Goal: Transaction & Acquisition: Purchase product/service

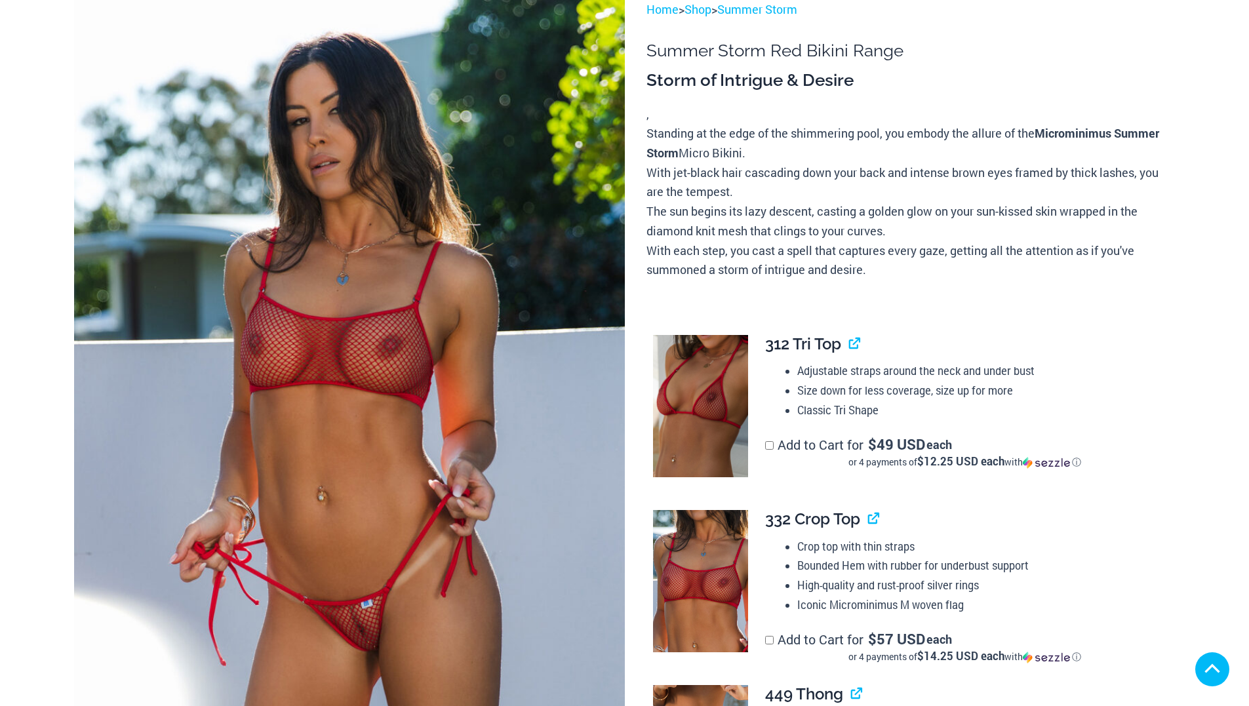
scroll to position [262, 0]
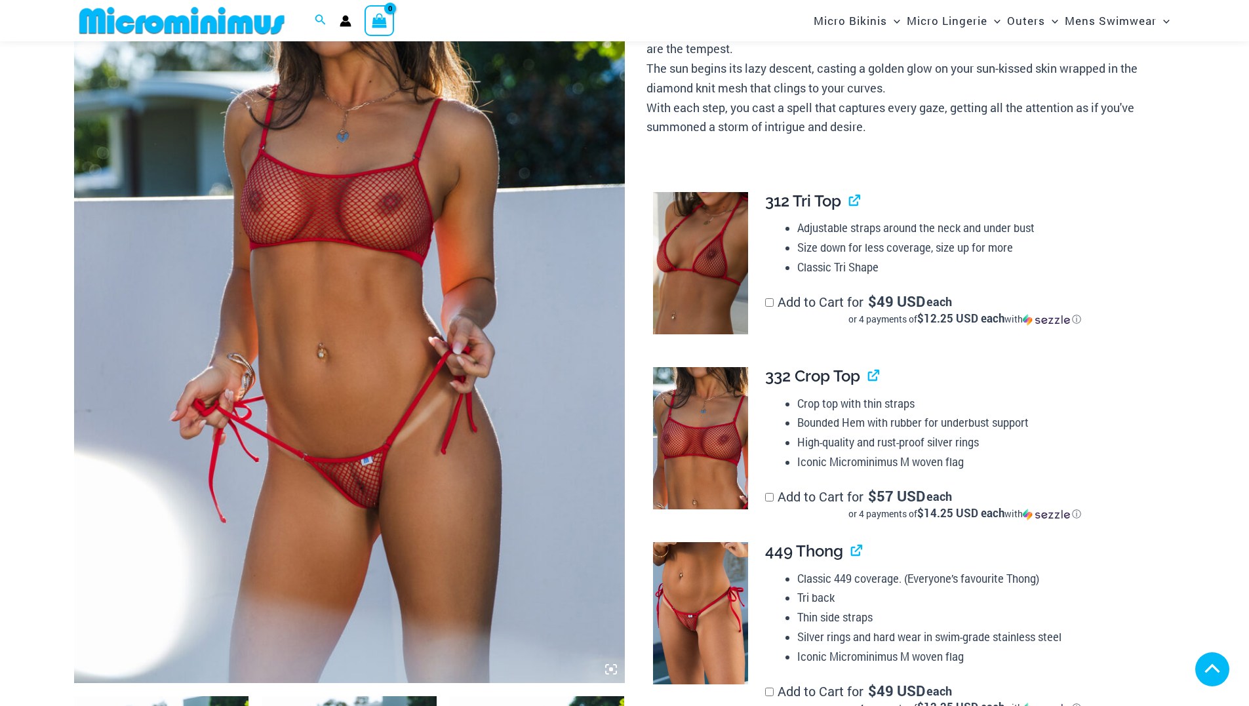
scroll to position [1365, 0]
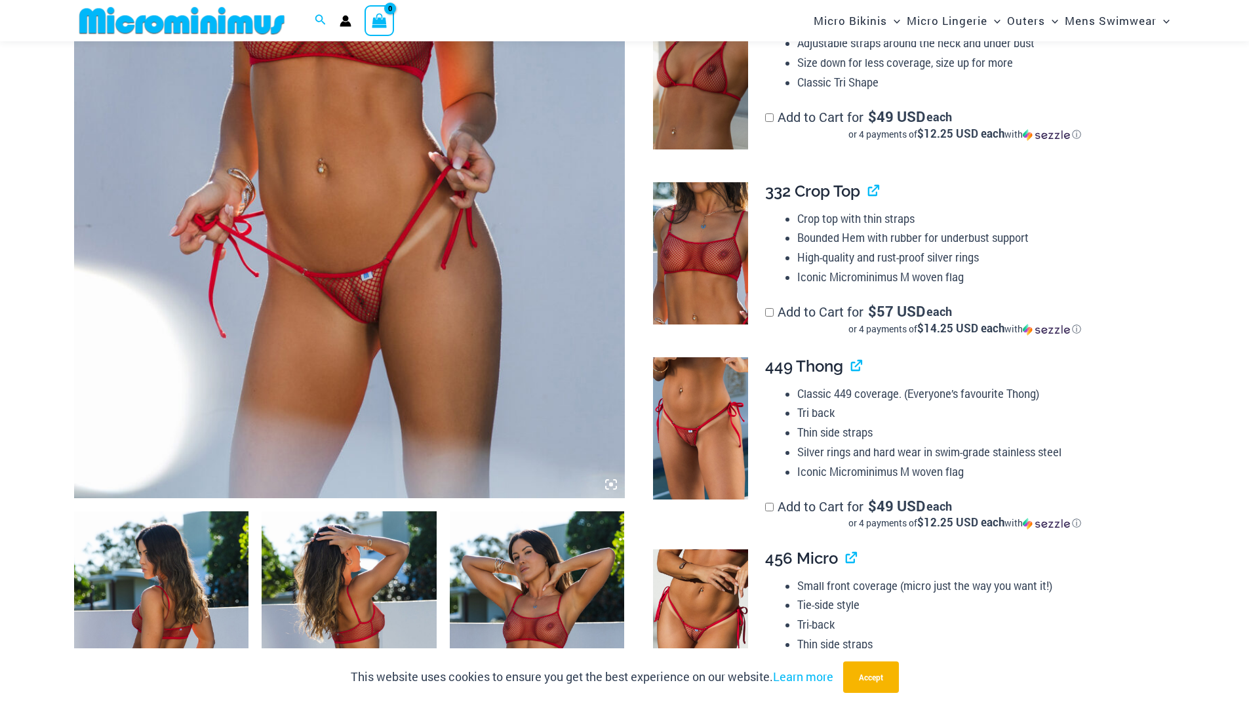
click at [610, 485] on icon at bounding box center [611, 485] width 4 height 4
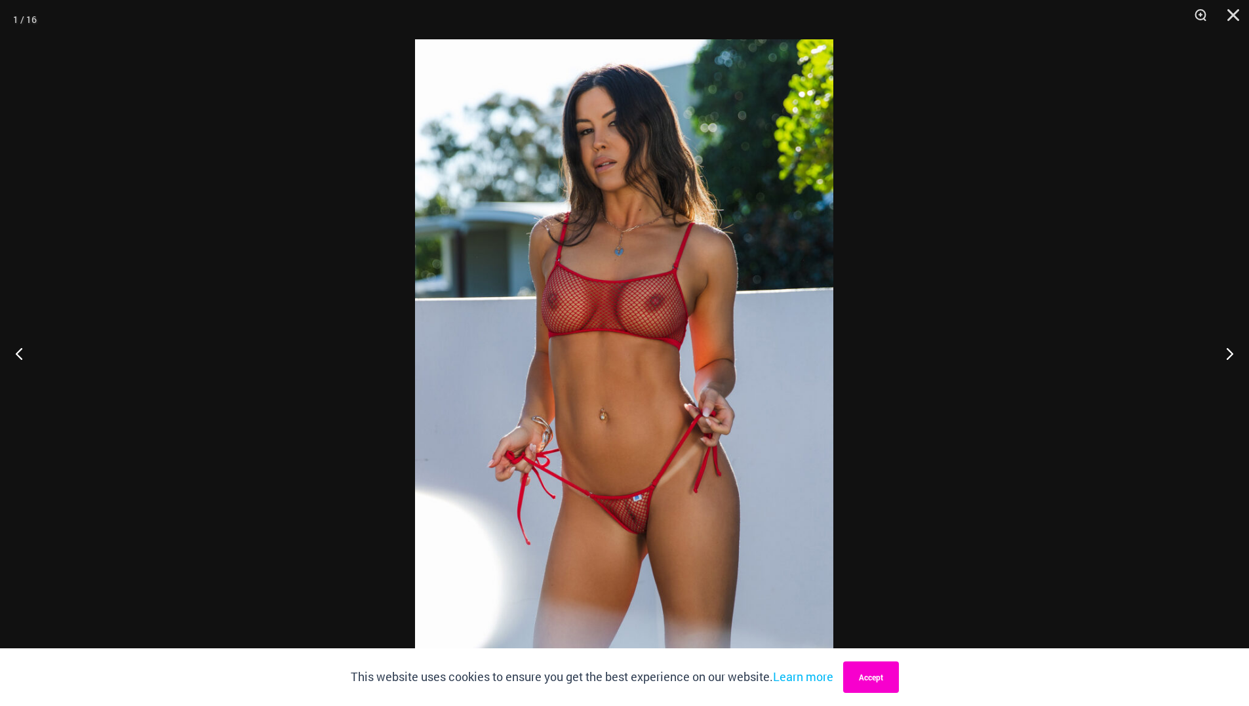
click at [873, 671] on button "Accept" at bounding box center [871, 677] width 56 height 31
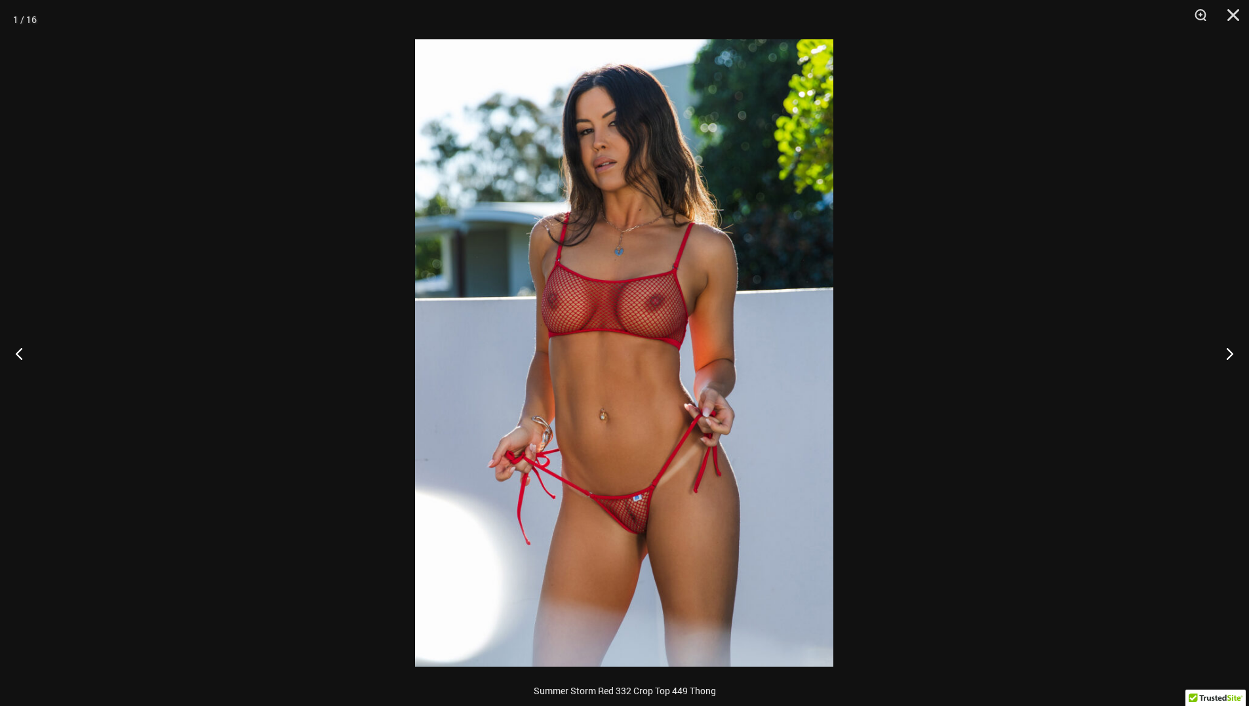
click at [637, 526] on img at bounding box center [624, 352] width 418 height 627
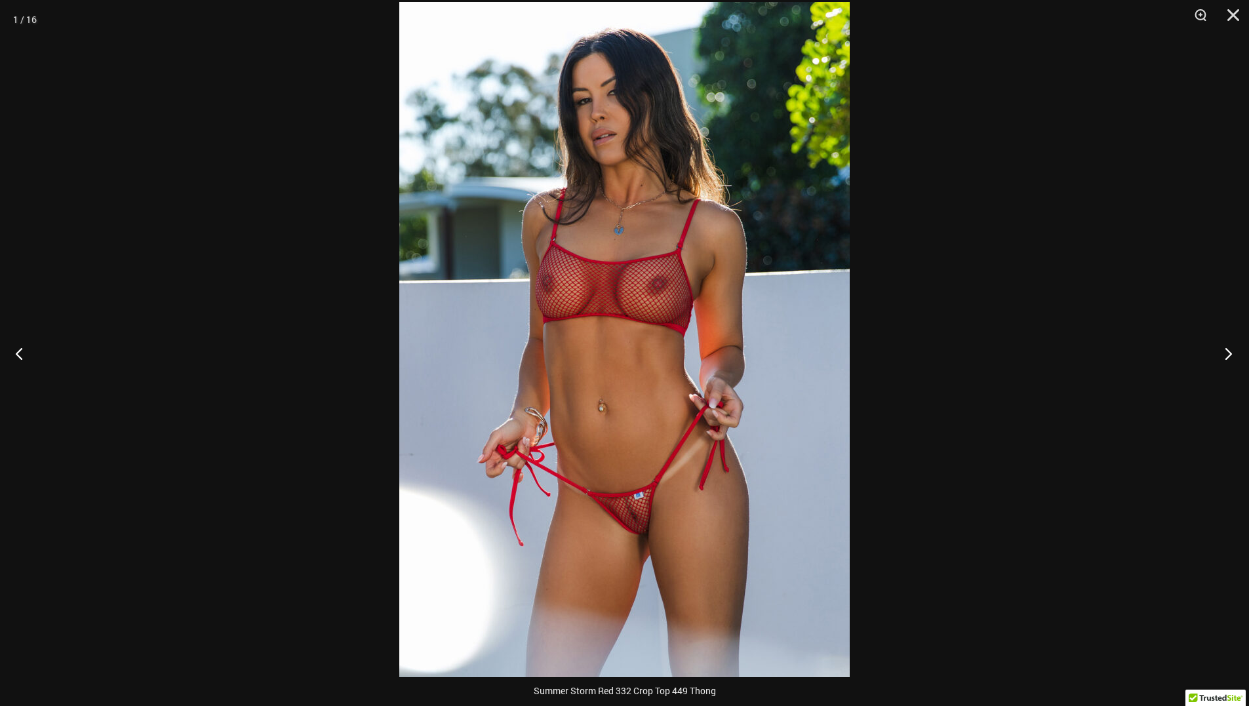
click at [1226, 355] on button "Next" at bounding box center [1224, 354] width 49 height 66
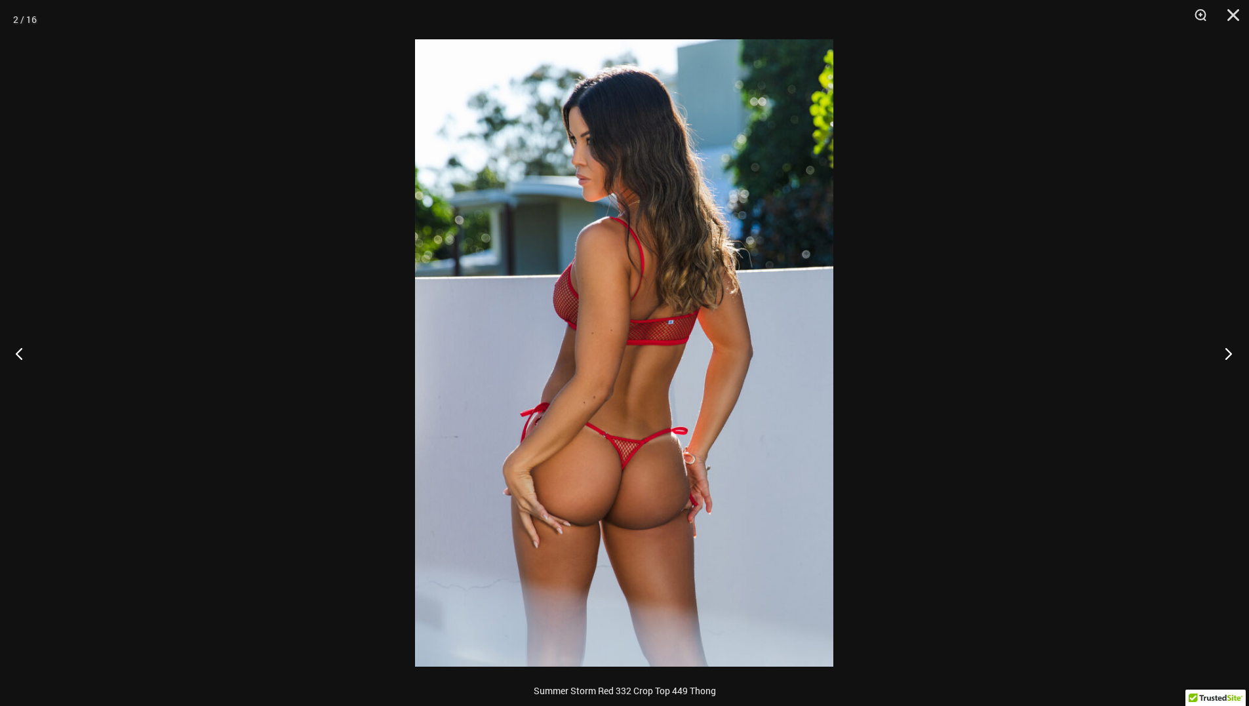
click at [1226, 355] on button "Next" at bounding box center [1224, 354] width 49 height 66
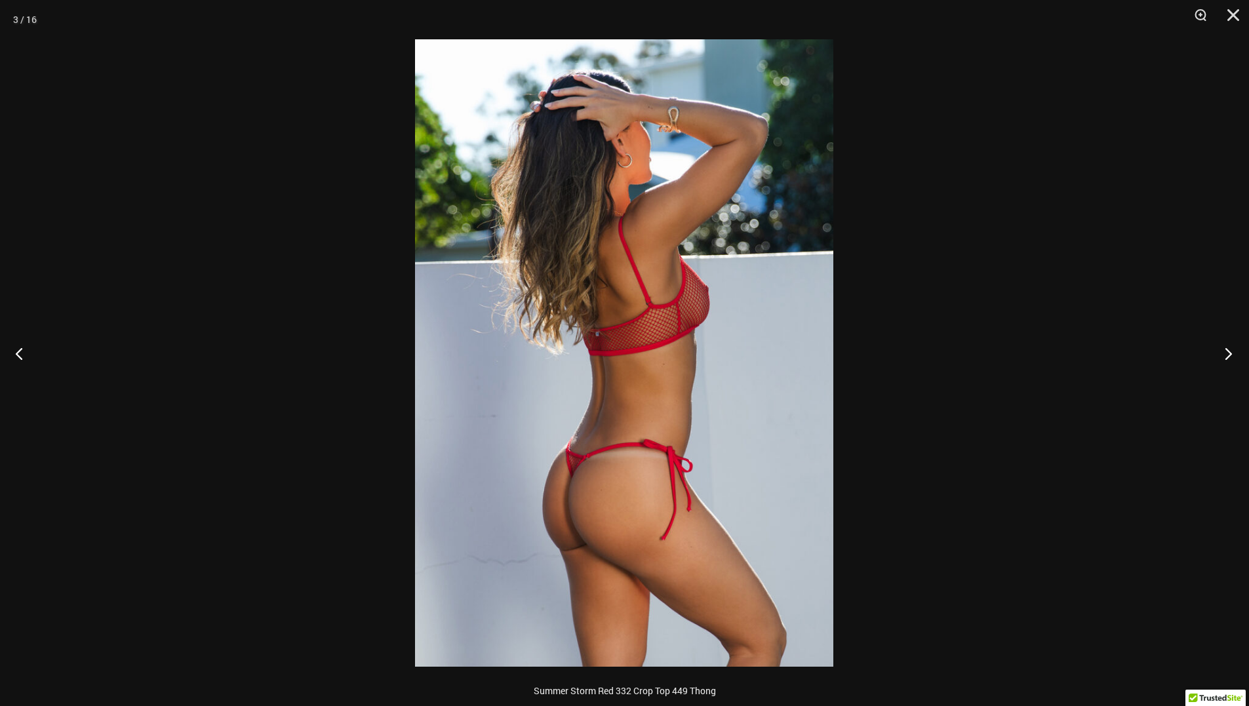
click at [1225, 355] on button "Next" at bounding box center [1224, 354] width 49 height 66
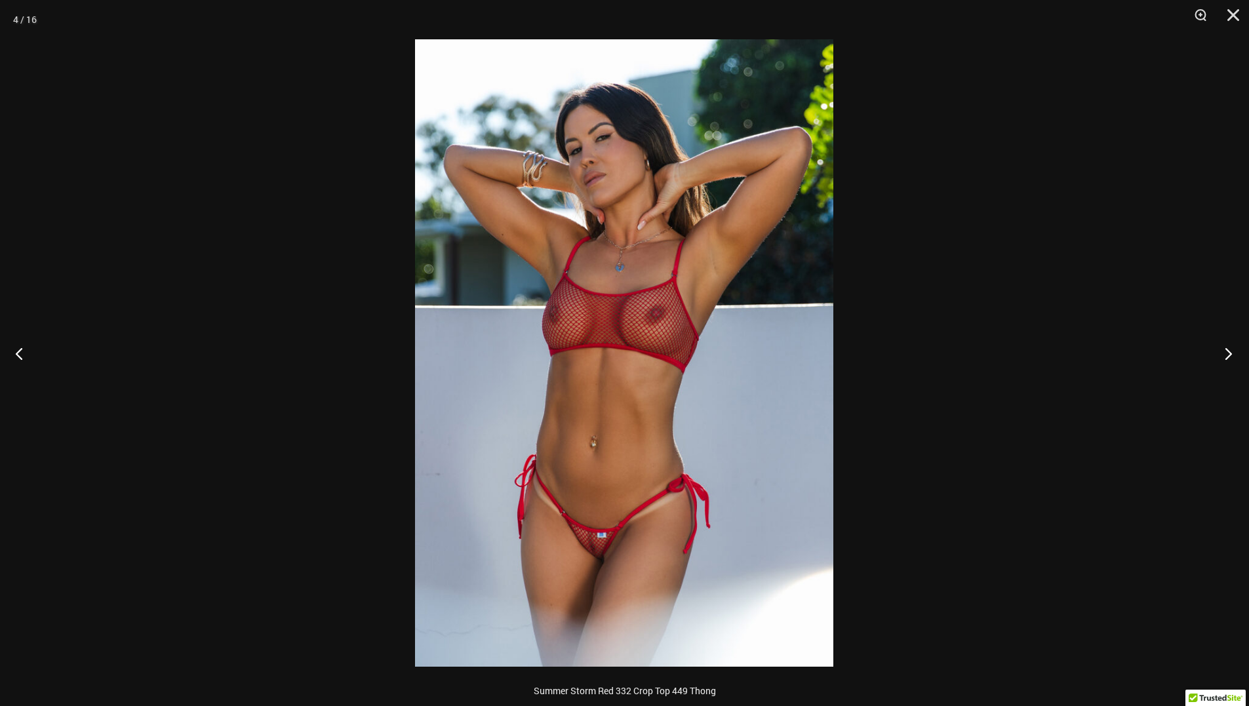
click at [1224, 355] on button "Next" at bounding box center [1224, 354] width 49 height 66
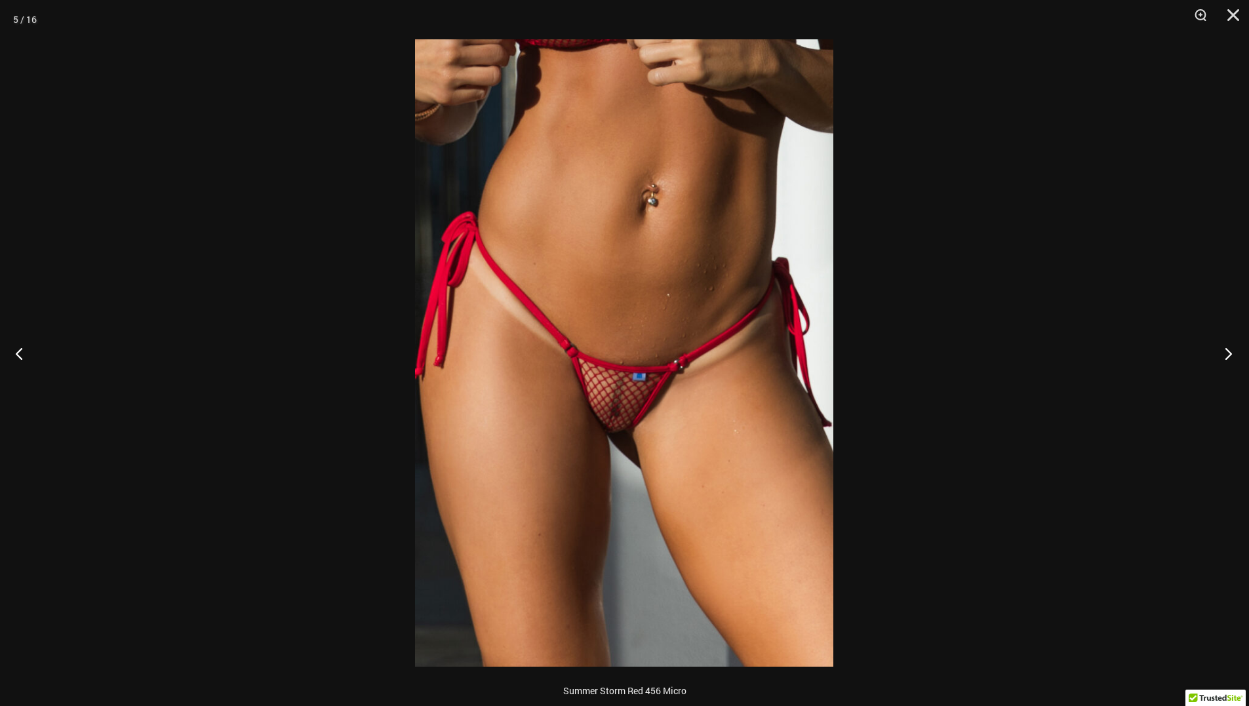
click at [1224, 355] on button "Next" at bounding box center [1224, 354] width 49 height 66
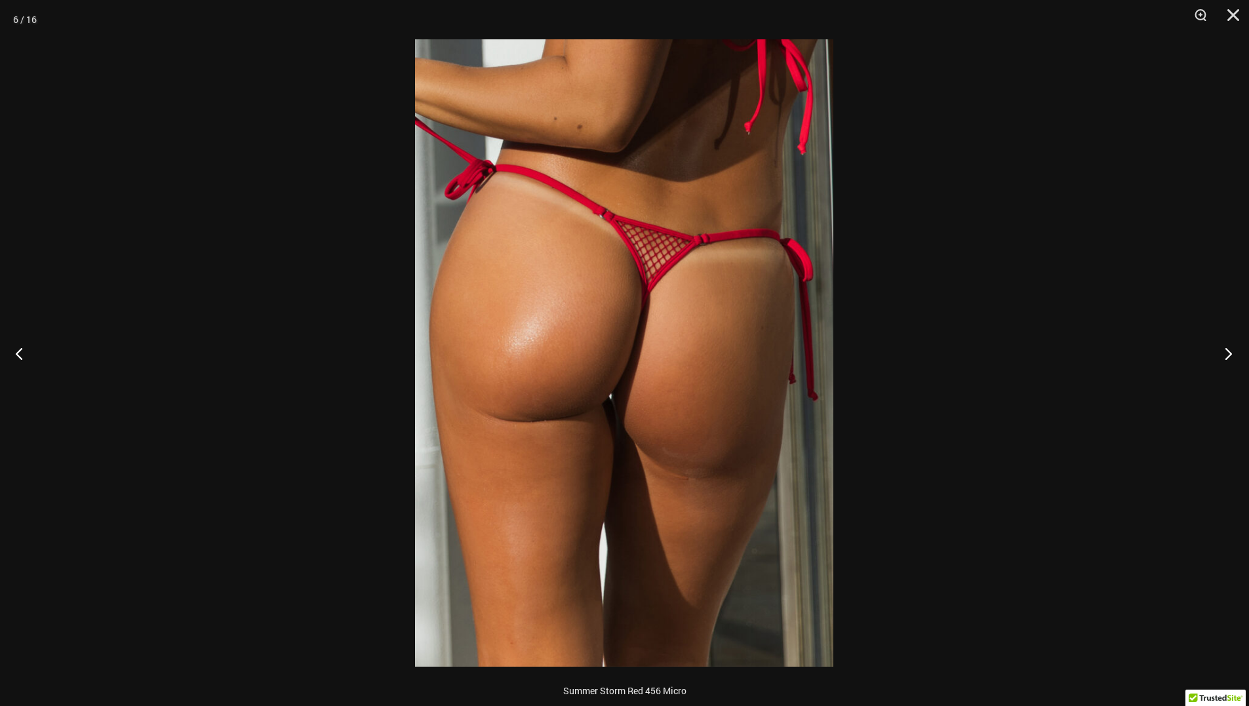
click at [1224, 355] on button "Next" at bounding box center [1224, 354] width 49 height 66
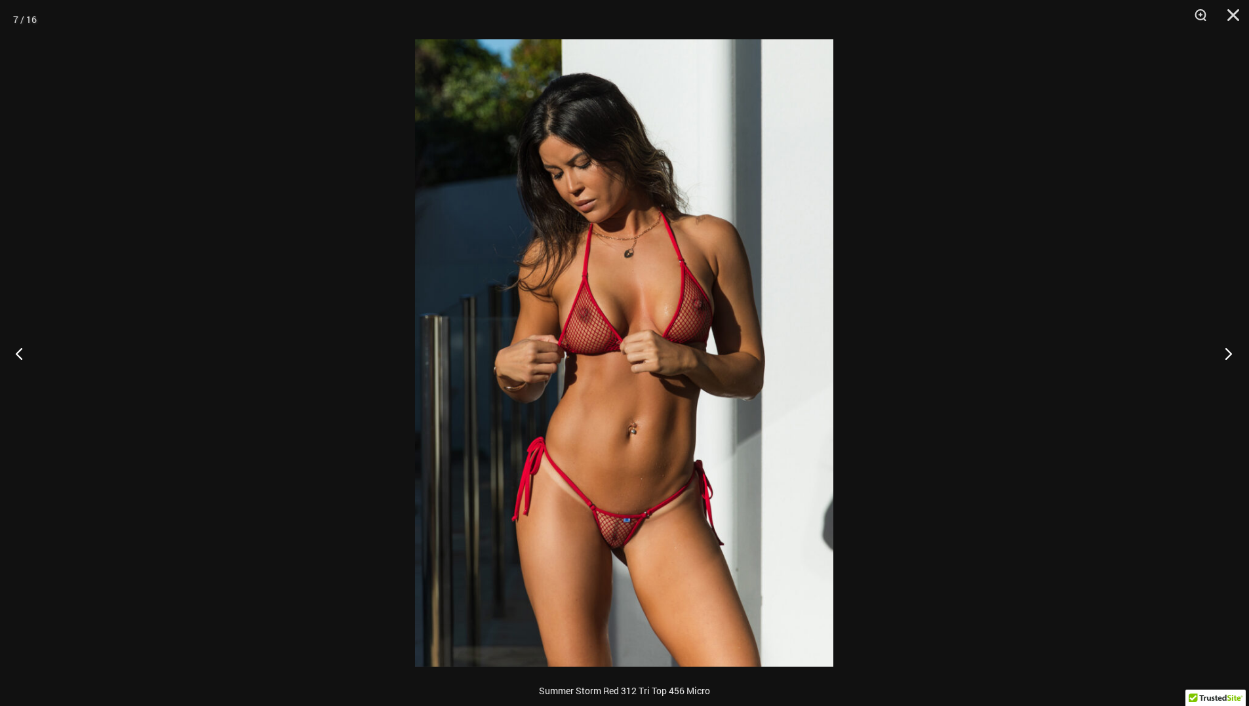
click at [1224, 355] on button "Next" at bounding box center [1224, 354] width 49 height 66
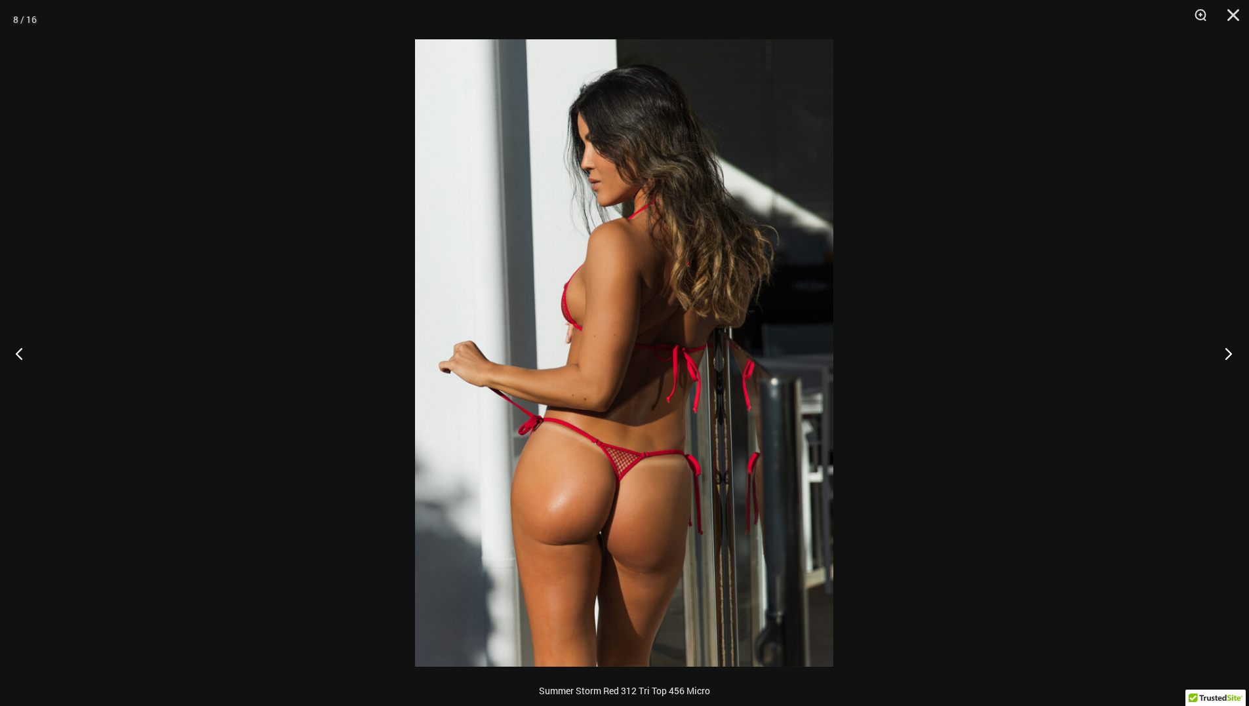
click at [1224, 355] on button "Next" at bounding box center [1224, 354] width 49 height 66
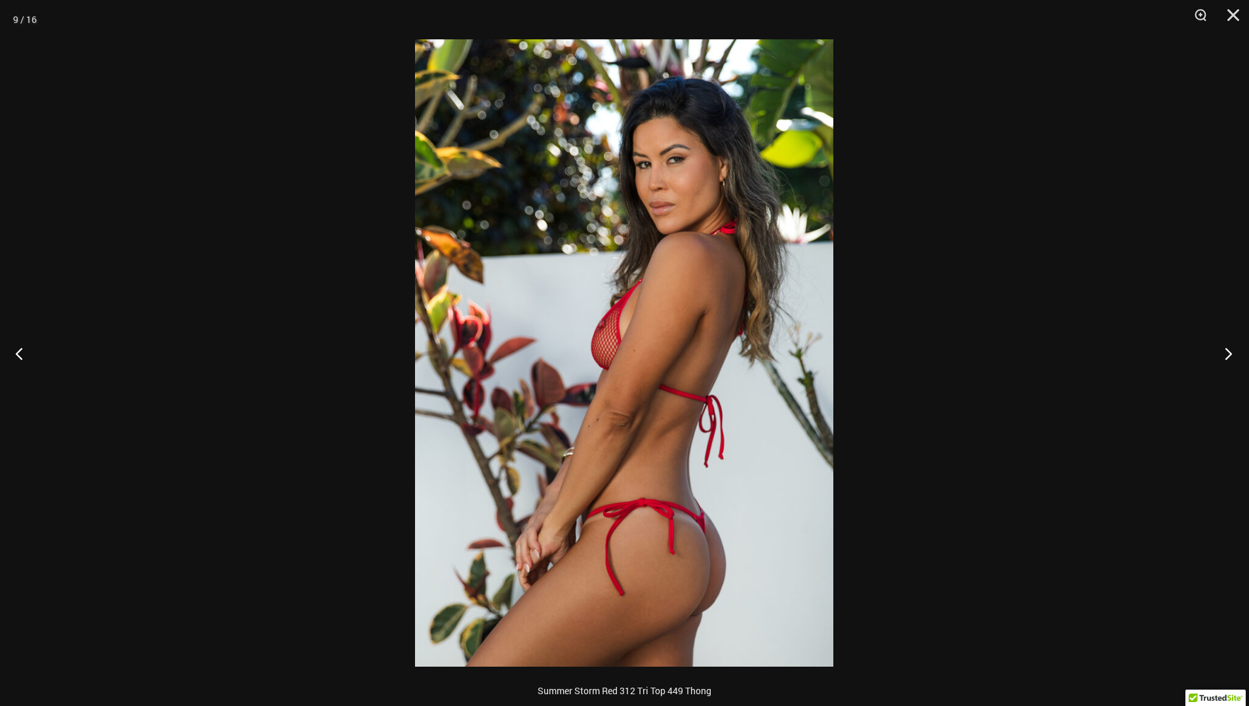
click at [1224, 355] on button "Next" at bounding box center [1224, 354] width 49 height 66
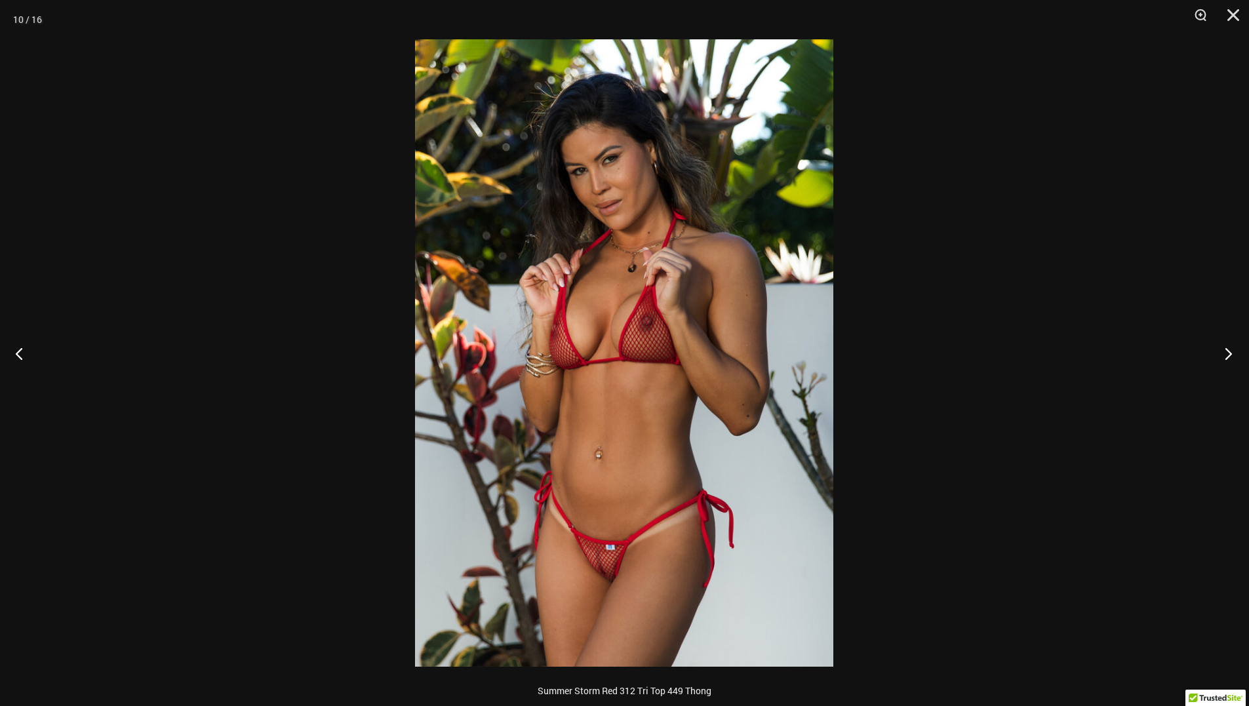
click at [1223, 355] on button "Next" at bounding box center [1224, 354] width 49 height 66
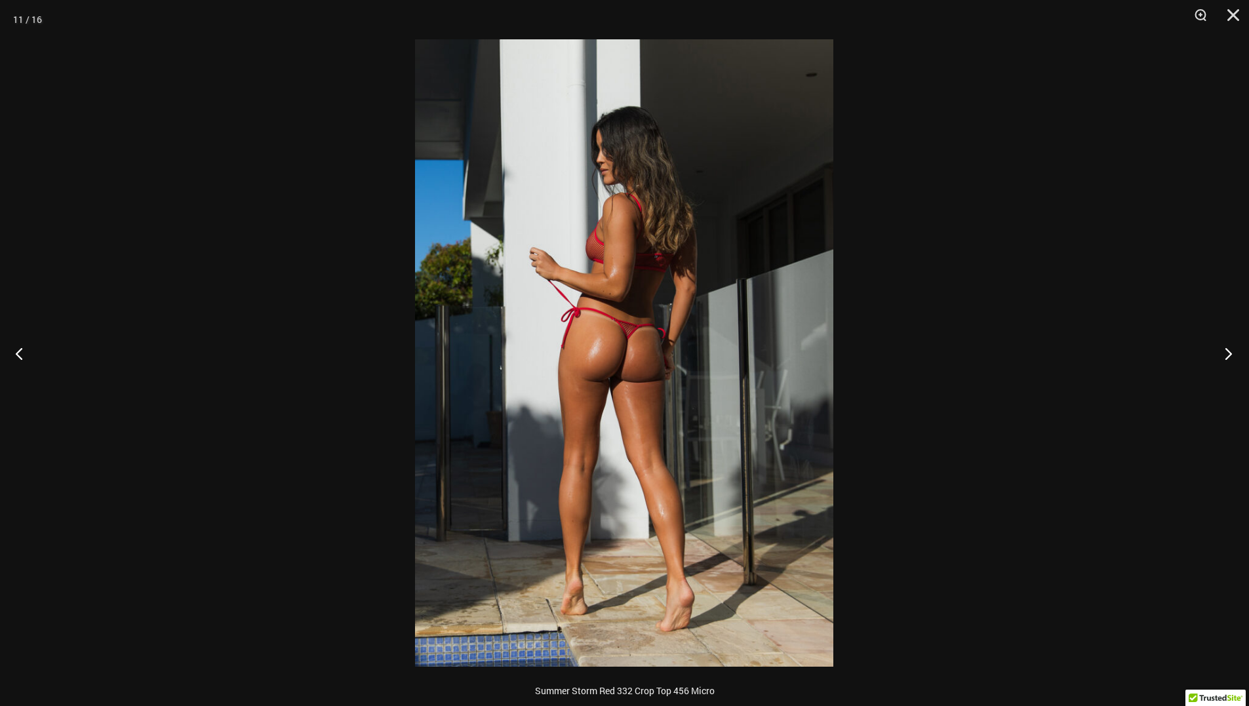
click at [1223, 355] on button "Next" at bounding box center [1224, 354] width 49 height 66
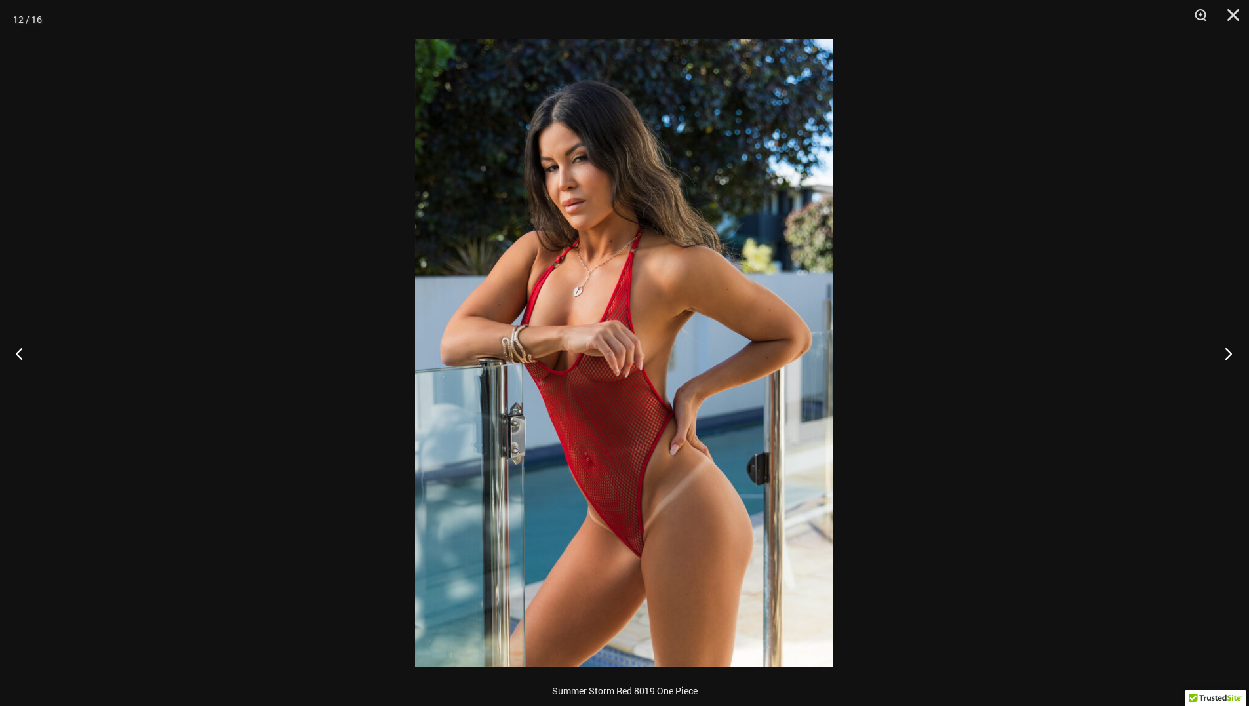
click at [1221, 355] on button "Next" at bounding box center [1224, 354] width 49 height 66
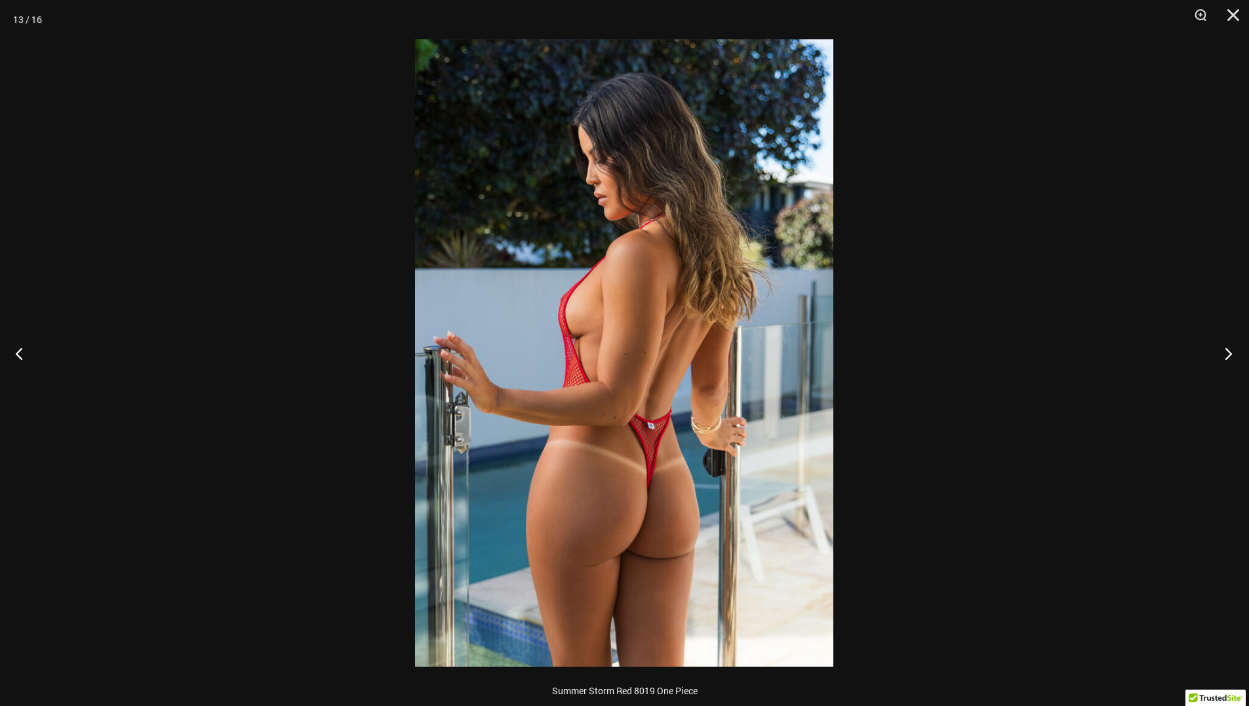
click at [1221, 355] on button "Next" at bounding box center [1224, 354] width 49 height 66
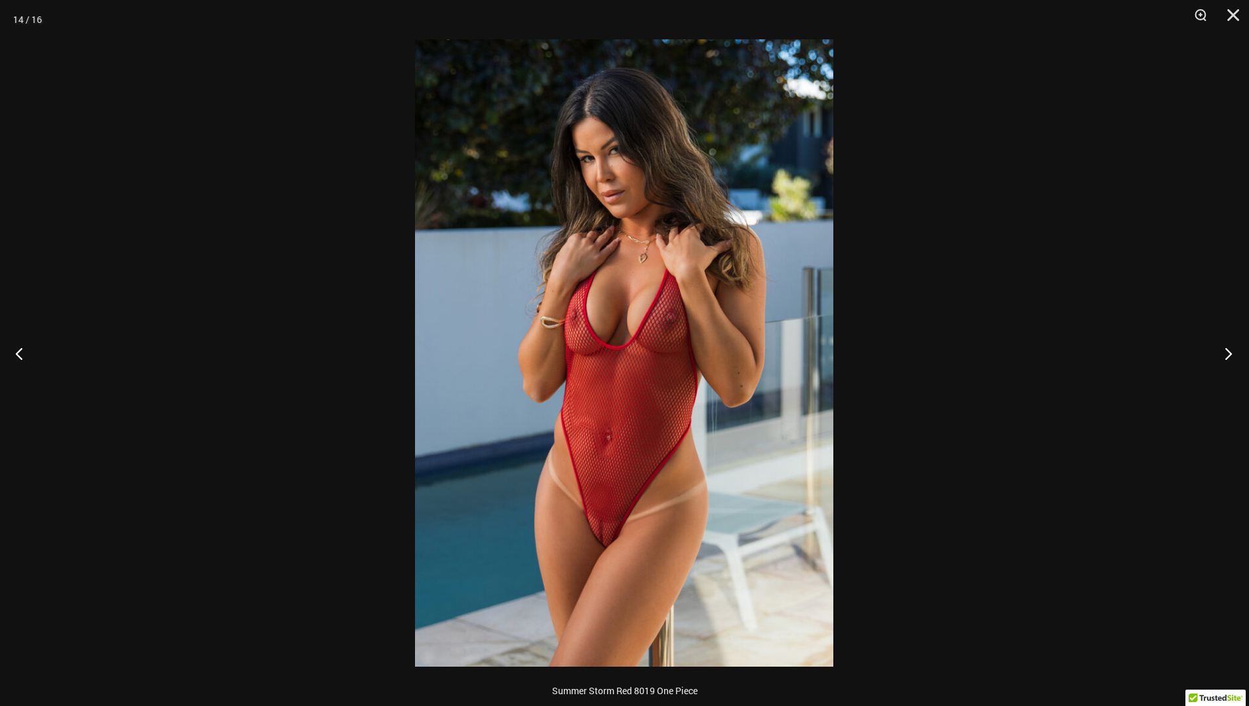
click at [1220, 355] on button "Next" at bounding box center [1224, 354] width 49 height 66
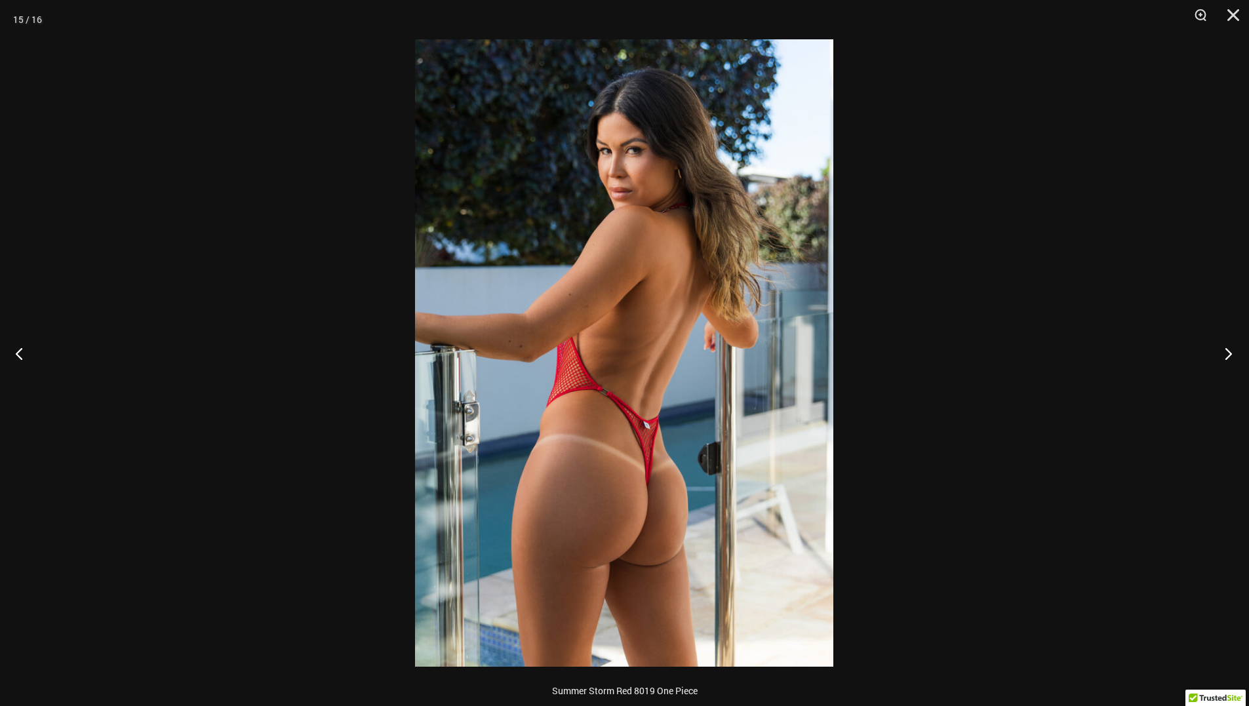
click at [1220, 355] on button "Next" at bounding box center [1224, 354] width 49 height 66
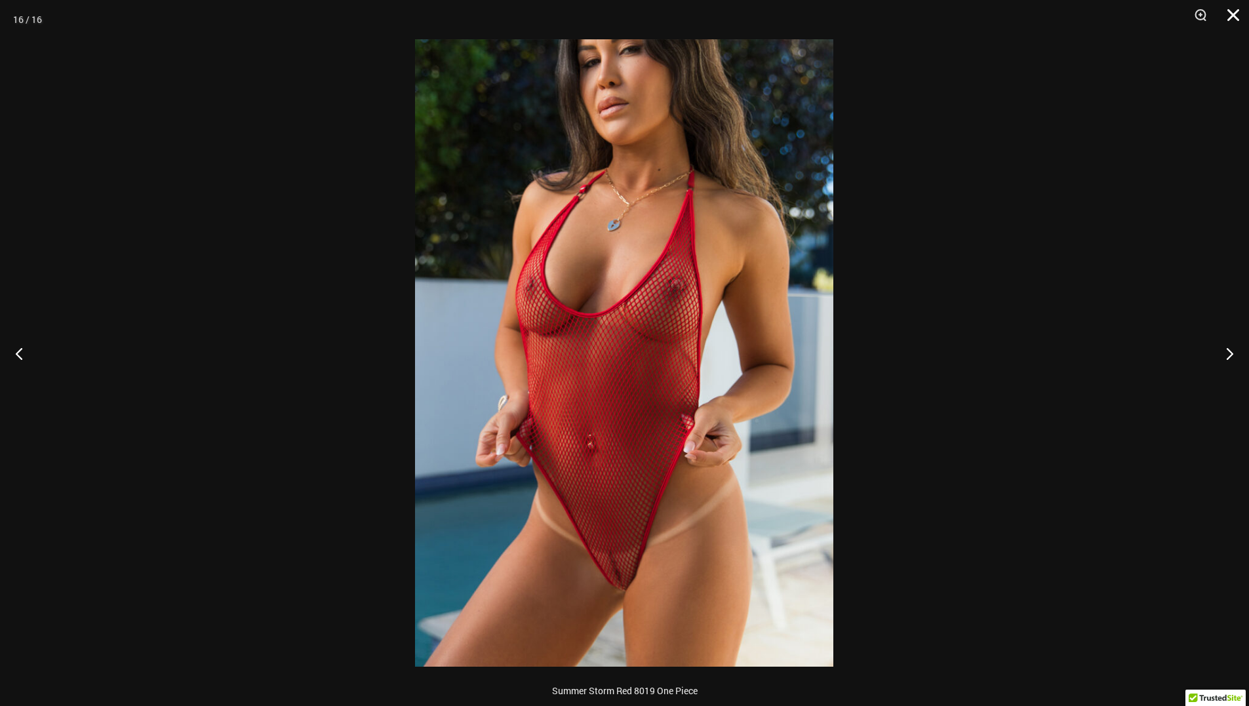
click at [1235, 10] on button "Close" at bounding box center [1228, 19] width 33 height 39
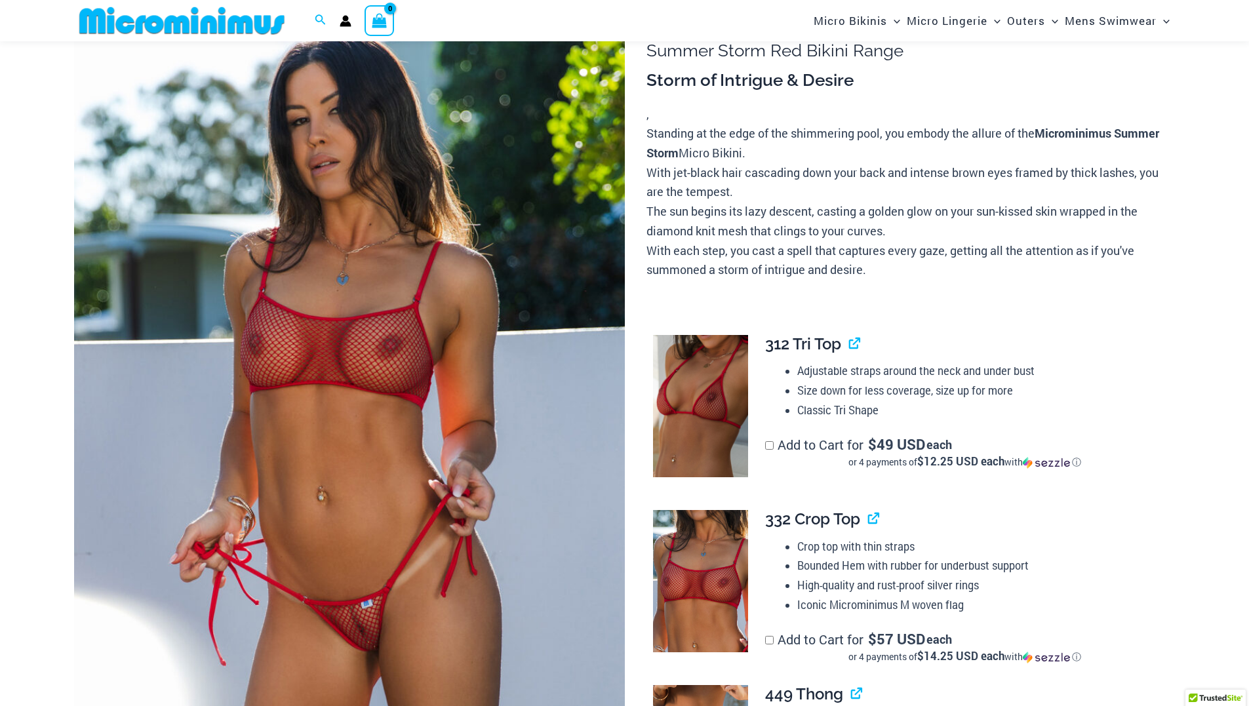
scroll to position [0, 0]
